Goal: Information Seeking & Learning: Understand process/instructions

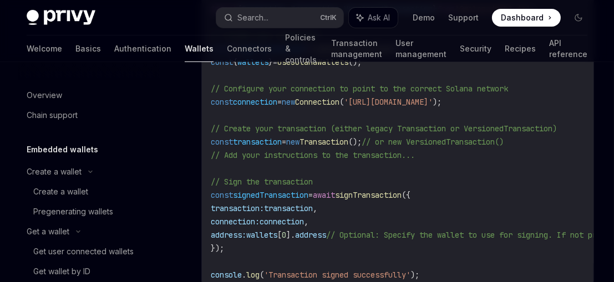
scroll to position [355, 0]
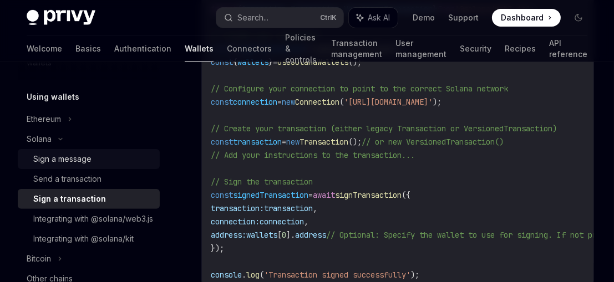
click at [65, 162] on div "Sign a message" at bounding box center [62, 159] width 58 height 13
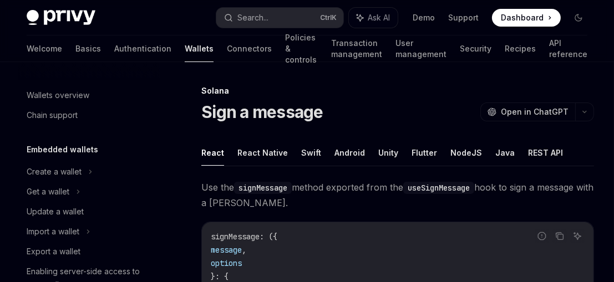
scroll to position [317, 0]
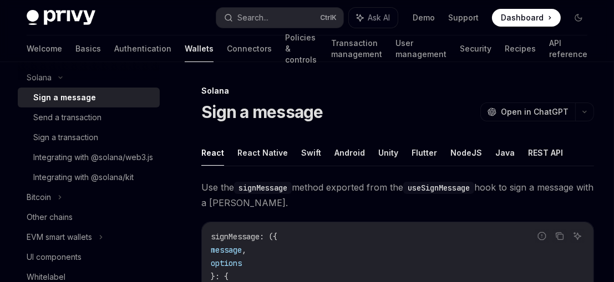
click at [88, 184] on div "Integrating with @solana/kit" at bounding box center [83, 177] width 100 height 13
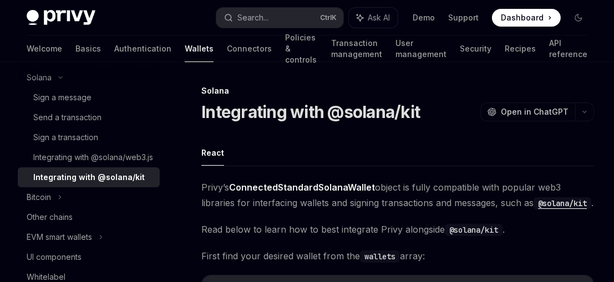
click at [88, 184] on div "Integrating with @solana/kit" at bounding box center [88, 177] width 111 height 13
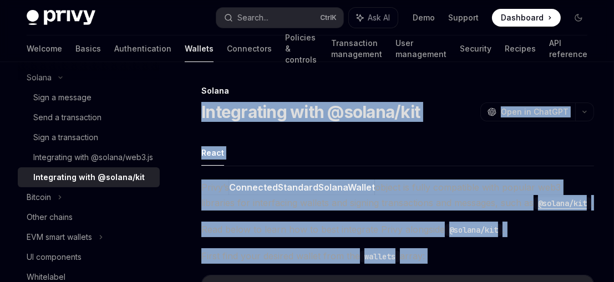
drag, startPoint x: 597, startPoint y: 120, endPoint x: 203, endPoint y: 106, distance: 394.6
copy div "Loremipsumd sita @consec/adi ElitSE Doei te InciDID UtlaBO Etdo ma AliqUAE Admi…"
click at [72, 97] on div "Sign a message" at bounding box center [62, 97] width 58 height 13
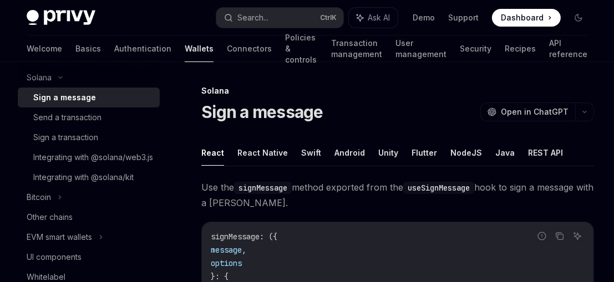
type textarea "*"
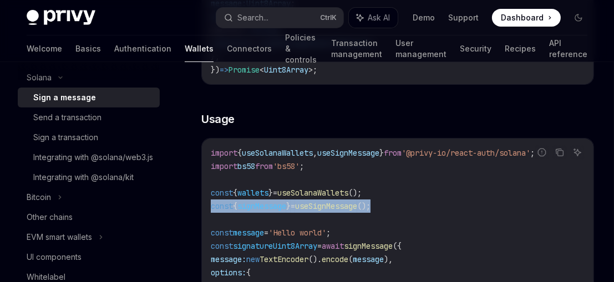
drag, startPoint x: 391, startPoint y: 206, endPoint x: 210, endPoint y: 207, distance: 180.8
click at [211, 207] on code "import { useSolanaWallets , useSignMessage } from '@privy-io/react-auth/solana'…" at bounding box center [504, 259] width 586 height 226
copy span "const { signMessage } = useSignMessage ();"
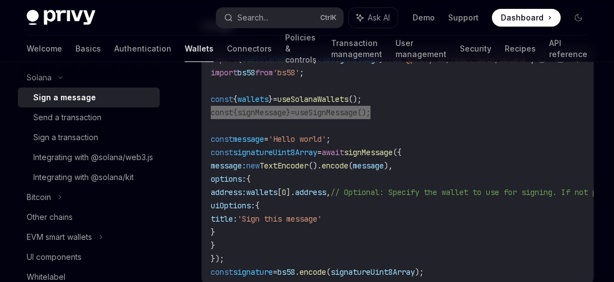
scroll to position [379, 0]
